Goal: Transaction & Acquisition: Purchase product/service

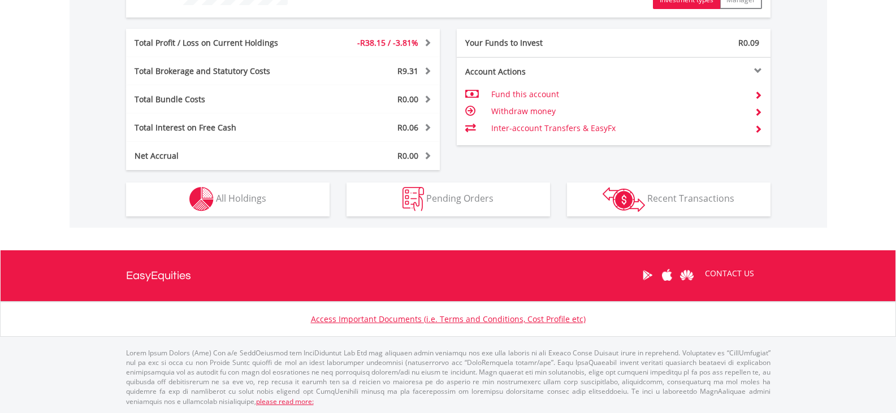
scroll to position [543, 0]
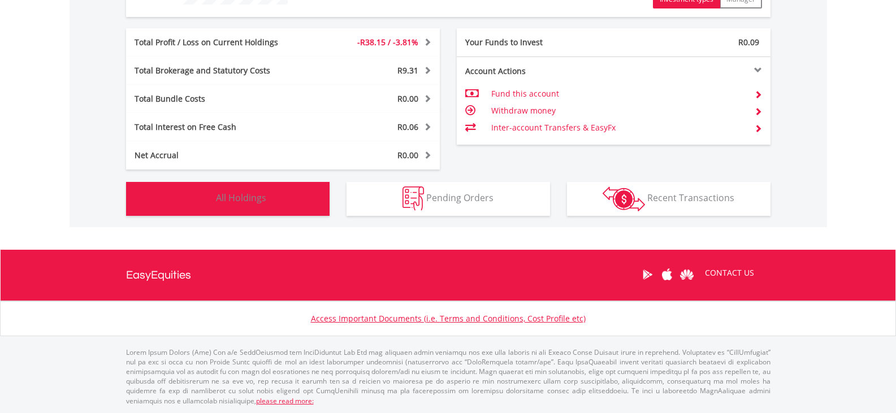
click at [242, 202] on span "All Holdings" at bounding box center [241, 198] width 50 height 12
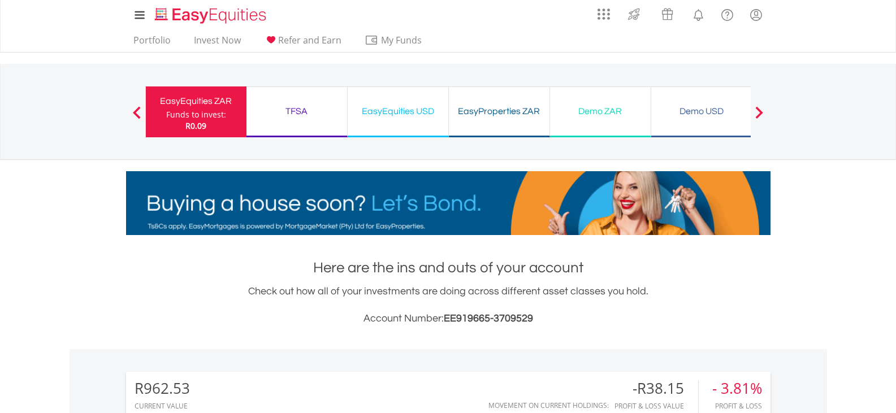
scroll to position [0, 0]
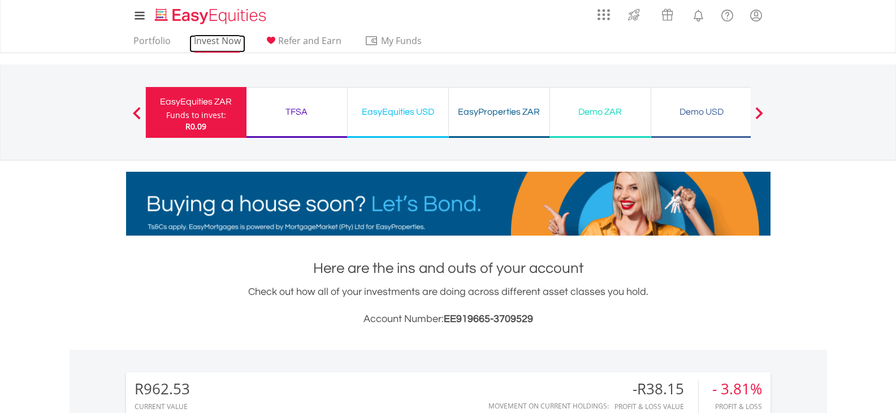
click at [214, 41] on link "Invest Now" at bounding box center [217, 44] width 56 height 18
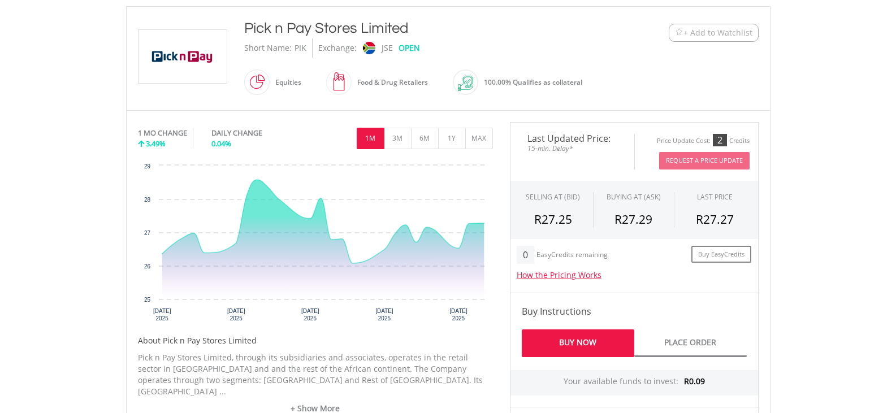
scroll to position [236, 0]
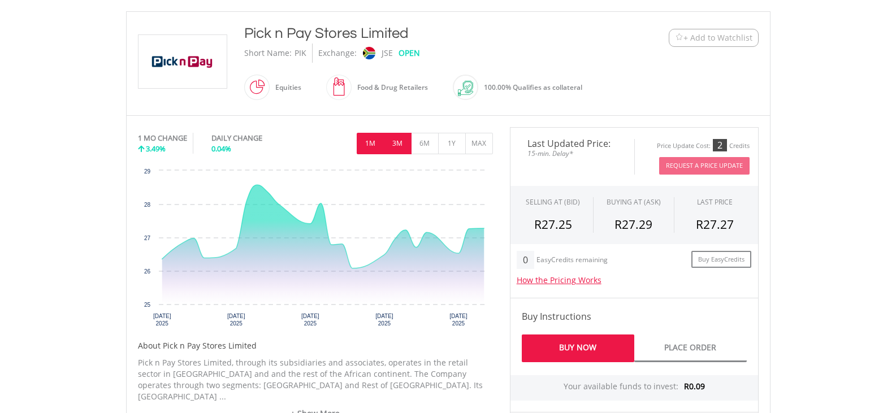
click at [399, 149] on button "3M" at bounding box center [398, 143] width 28 height 21
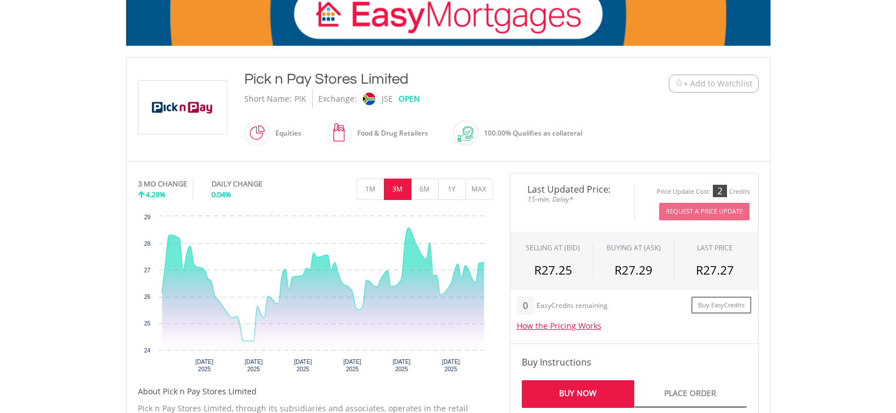
scroll to position [170, 0]
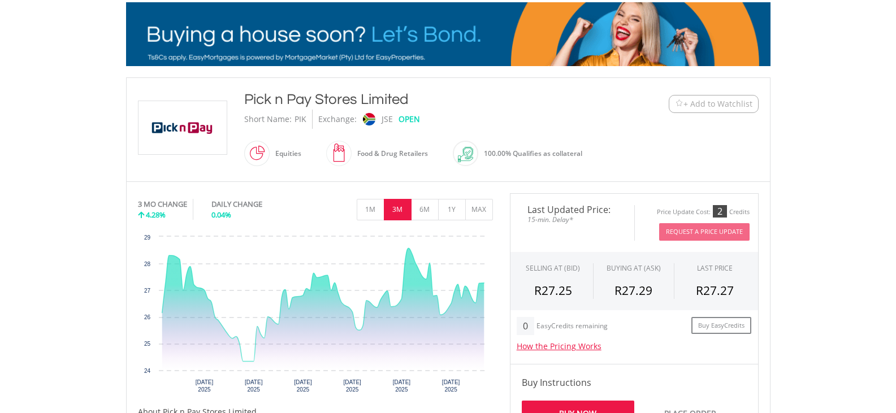
click at [705, 110] on button "+ Add to Watchlist" at bounding box center [713, 104] width 90 height 18
click at [683, 103] on span "+ Add to Watchlist" at bounding box center [717, 103] width 69 height 11
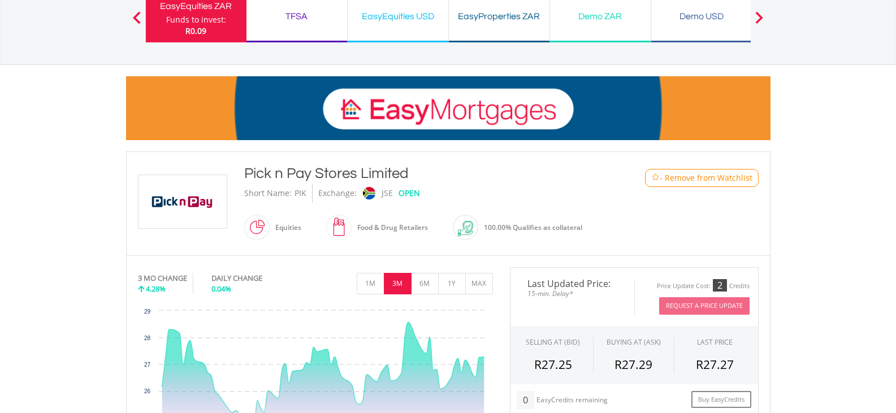
scroll to position [0, 0]
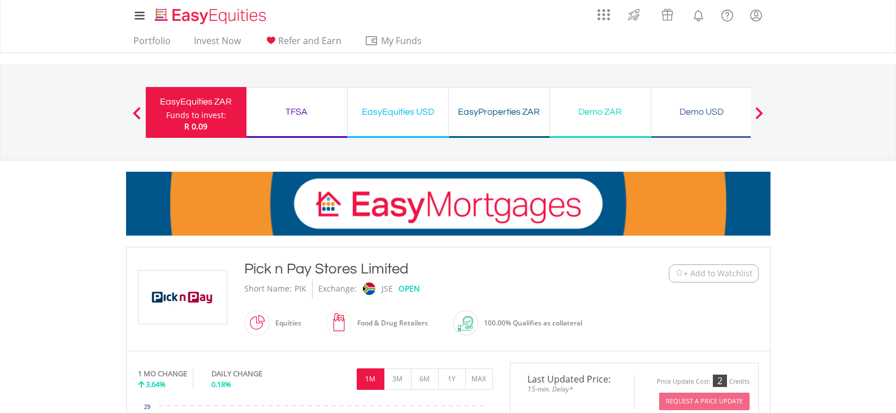
click at [263, 70] on div "Previous EasyEquities ZAR Funds to invest: R 0.09 TFSA Funds to invest: R 0.09 …" at bounding box center [448, 111] width 606 height 95
click at [528, 51] on div "Portfolio Invest Now Refer and Earn My Funds Fund your accounts Withdraw Money …" at bounding box center [448, 41] width 644 height 21
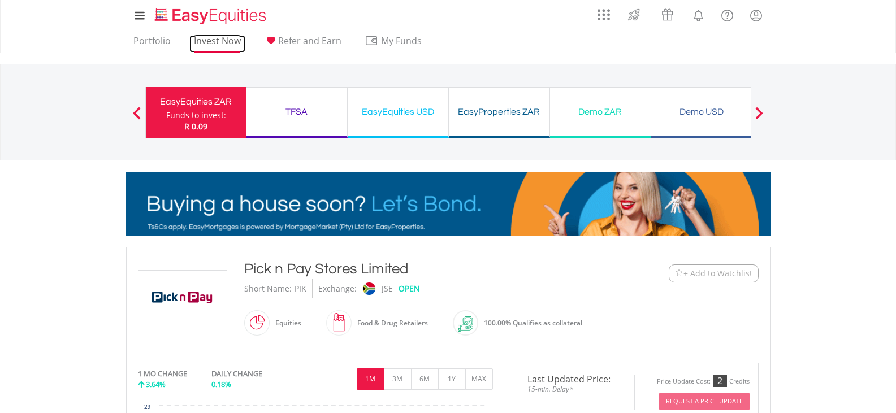
click at [212, 42] on link "Invest Now" at bounding box center [217, 44] width 56 height 18
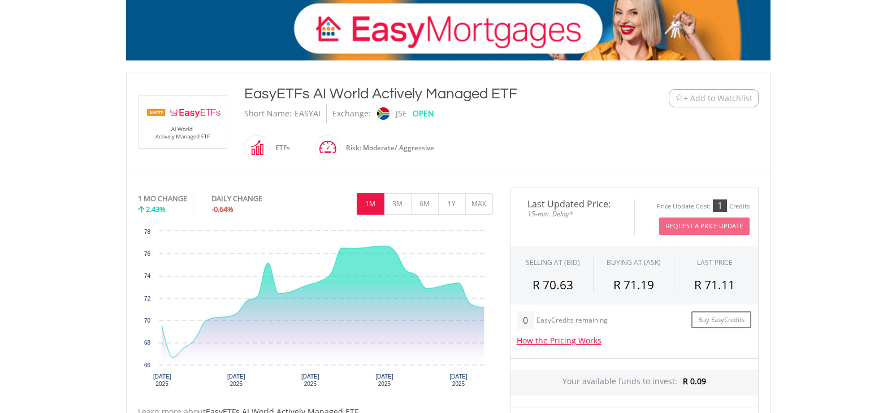
scroll to position [170, 0]
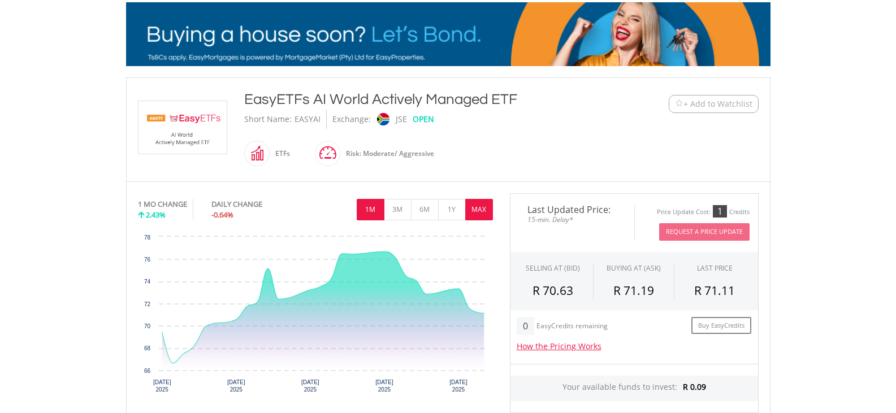
click at [488, 211] on button "MAX" at bounding box center [479, 209] width 28 height 21
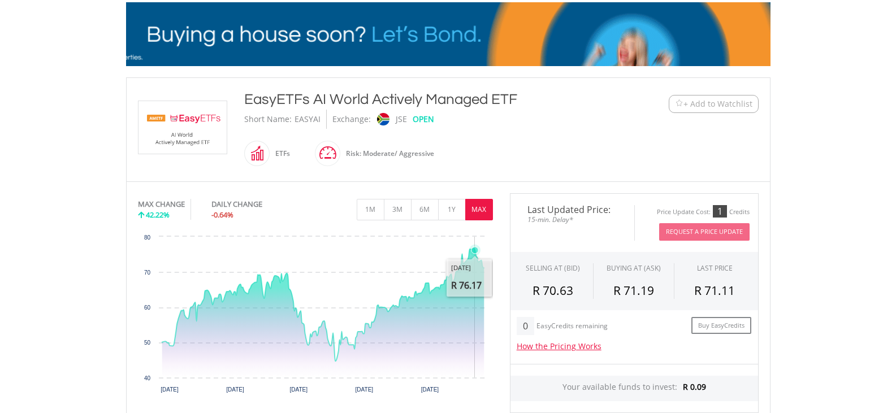
scroll to position [0, 0]
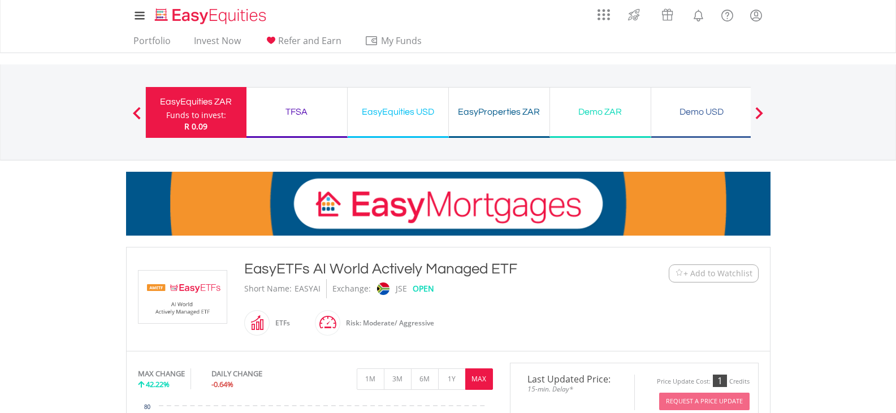
drag, startPoint x: 180, startPoint y: 112, endPoint x: 210, endPoint y: 120, distance: 31.0
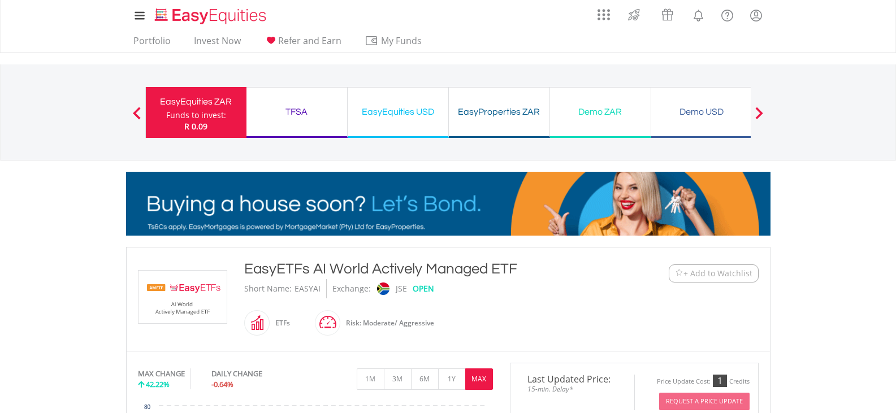
click at [180, 112] on div "Funds to invest:" at bounding box center [196, 115] width 60 height 11
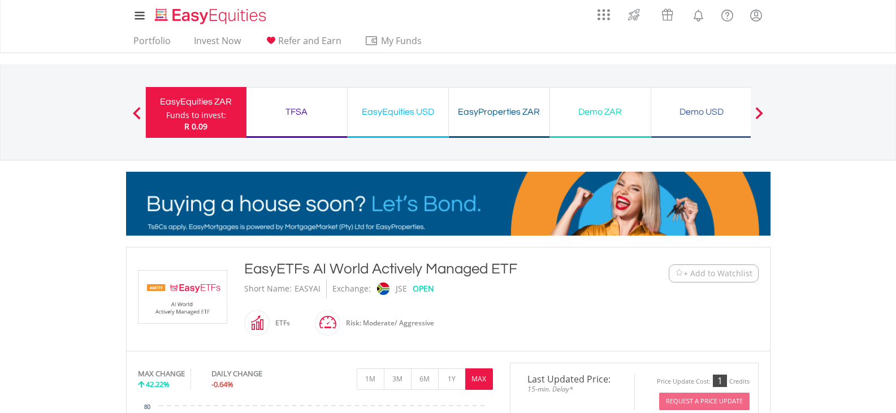
click at [180, 112] on div "Funds to invest:" at bounding box center [196, 115] width 60 height 11
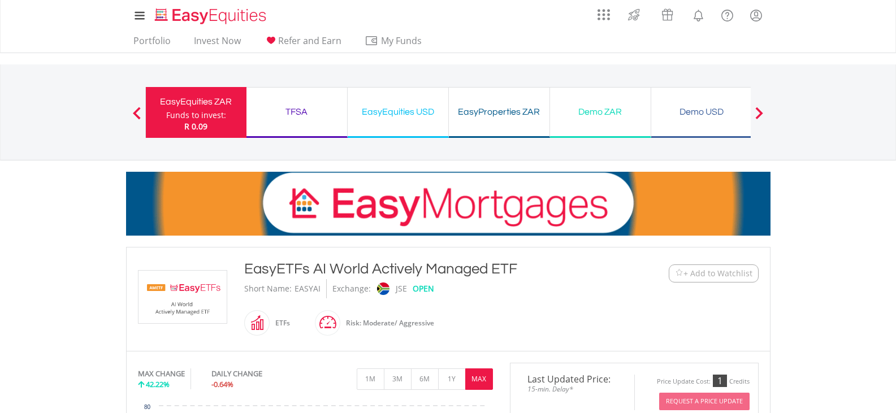
click at [196, 129] on span "R 0.09" at bounding box center [195, 126] width 23 height 11
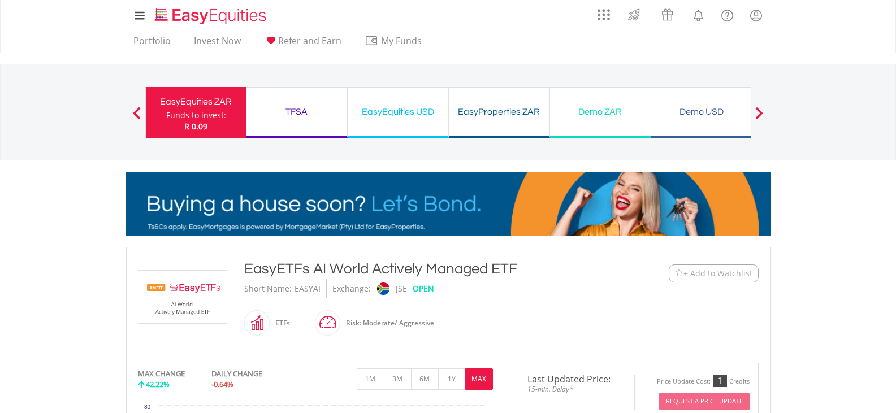
click at [210, 120] on div "Funds to invest:" at bounding box center [196, 115] width 60 height 11
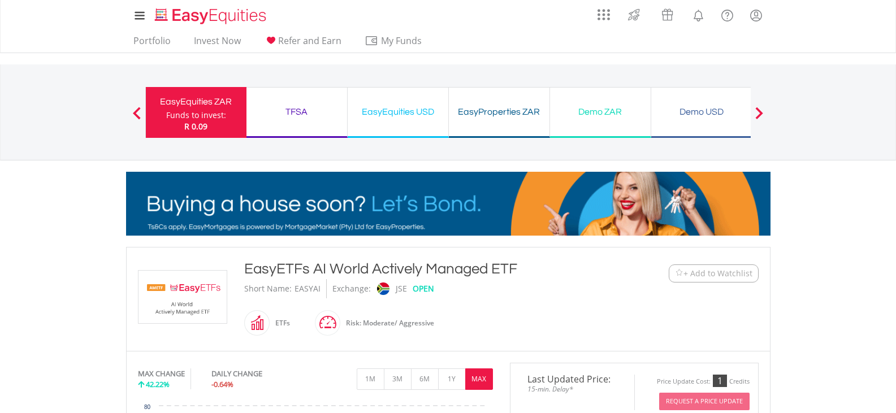
click at [210, 120] on div "Funds to invest:" at bounding box center [196, 115] width 60 height 11
click at [213, 45] on link "Invest Now" at bounding box center [217, 44] width 56 height 18
click at [218, 37] on link "Invest Now" at bounding box center [217, 44] width 56 height 18
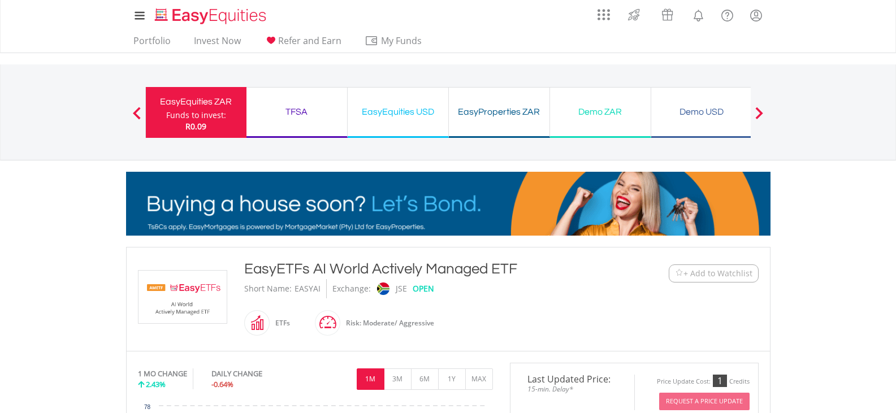
click at [302, 117] on div "TFSA" at bounding box center [296, 112] width 87 height 16
click at [228, 44] on link "Invest Now" at bounding box center [217, 44] width 56 height 18
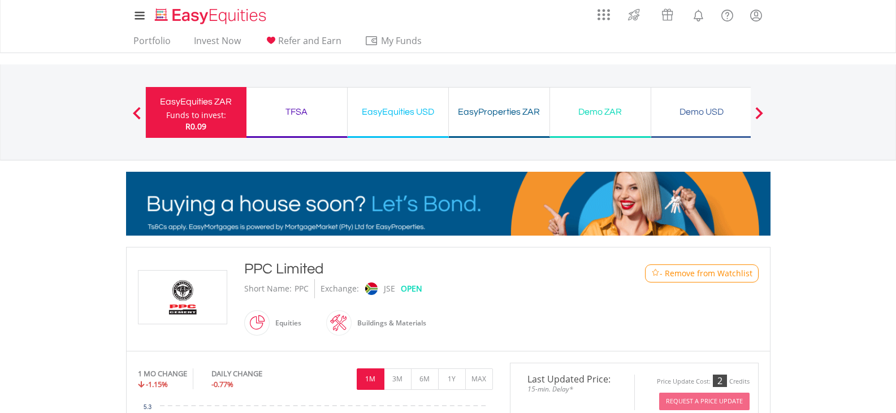
scroll to position [339, 0]
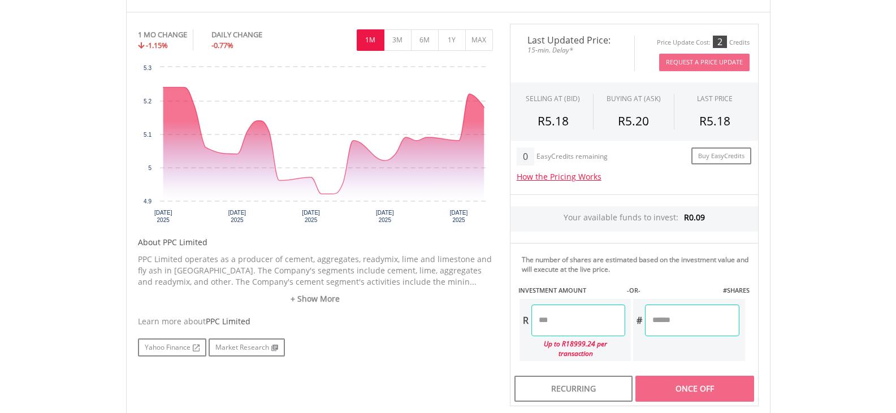
click at [583, 317] on input "number" at bounding box center [578, 321] width 94 height 32
type input "*"
click at [665, 330] on input "number" at bounding box center [692, 321] width 94 height 32
type input "****"
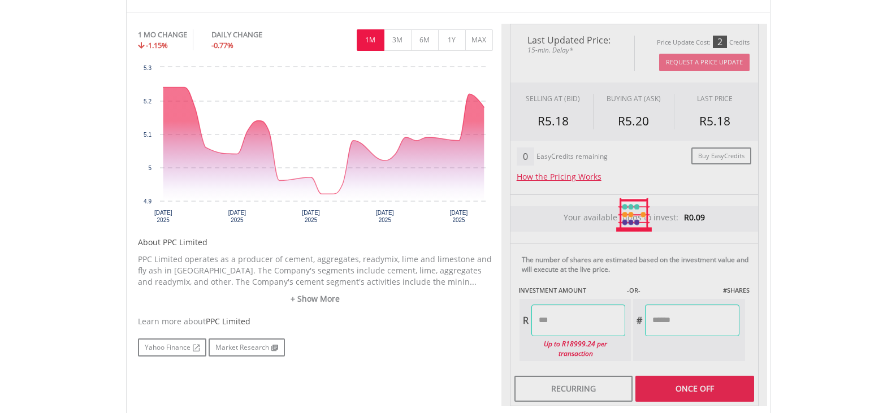
type input "*******"
